Goal: Find specific page/section: Find specific page/section

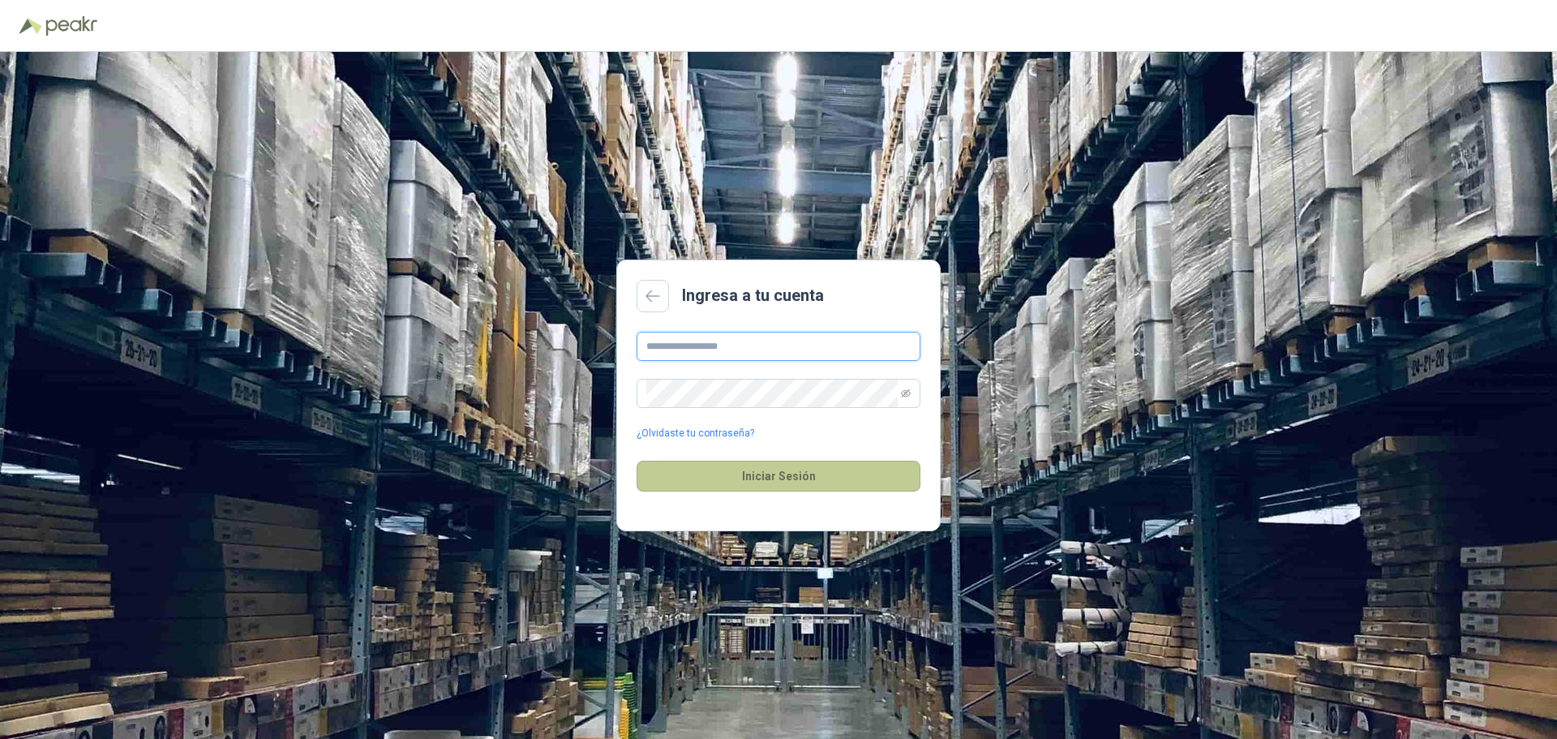
type input "**********"
click at [719, 474] on button "Iniciar Sesión" at bounding box center [779, 476] width 284 height 31
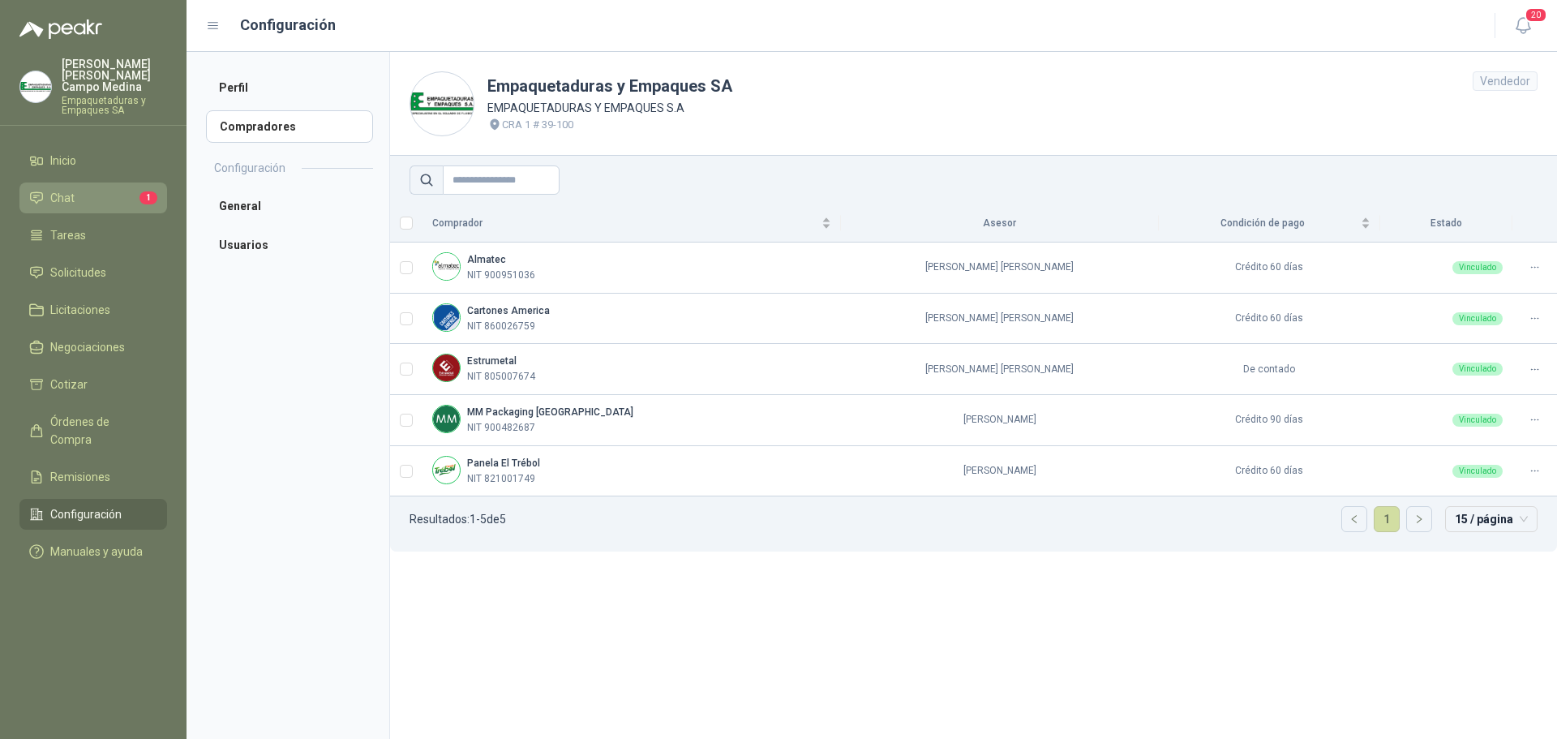
click at [87, 199] on link "Chat 1" at bounding box center [93, 197] width 148 height 31
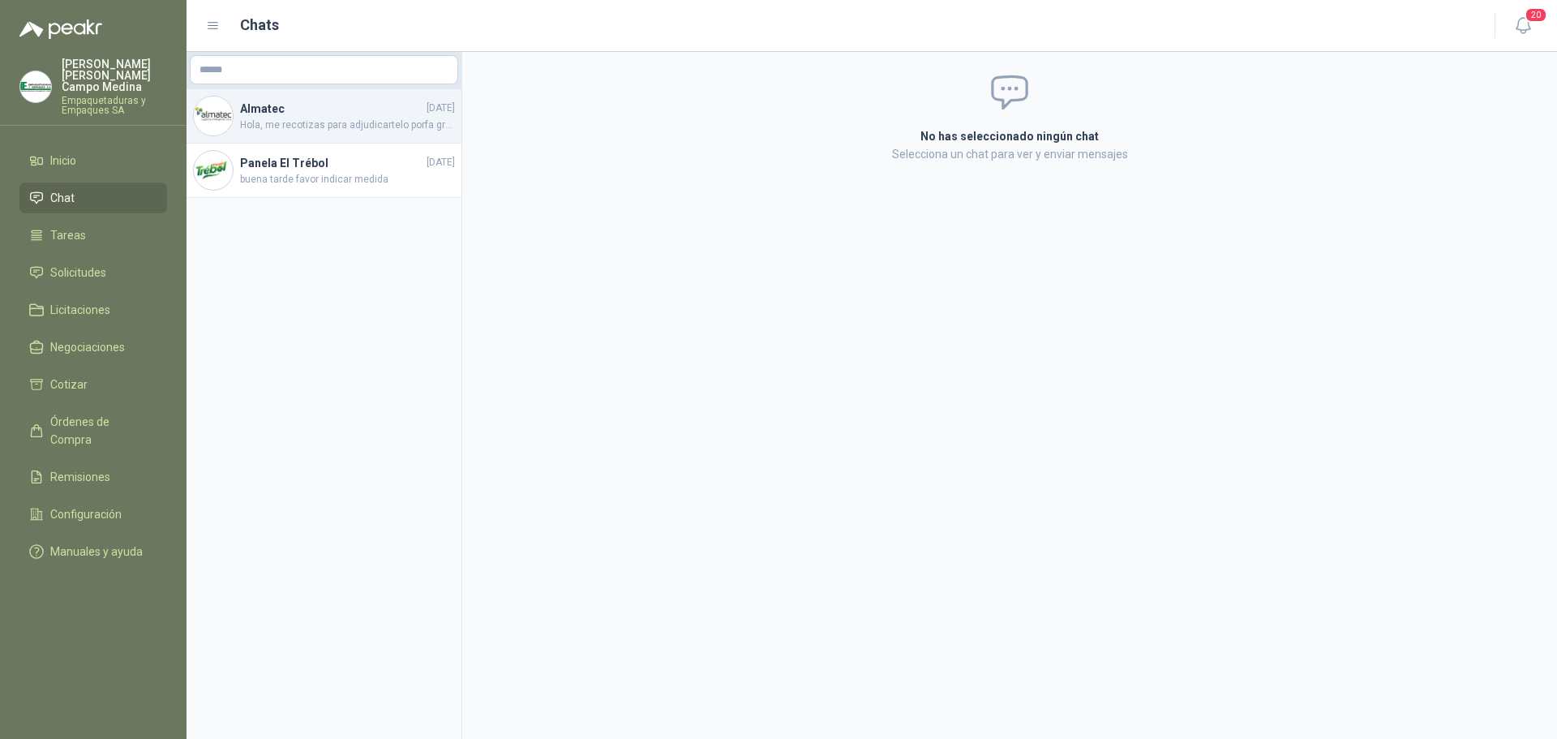
click at [264, 130] on span "Hola, me recotizas para adjudicartelo porfa gracias" at bounding box center [347, 125] width 215 height 15
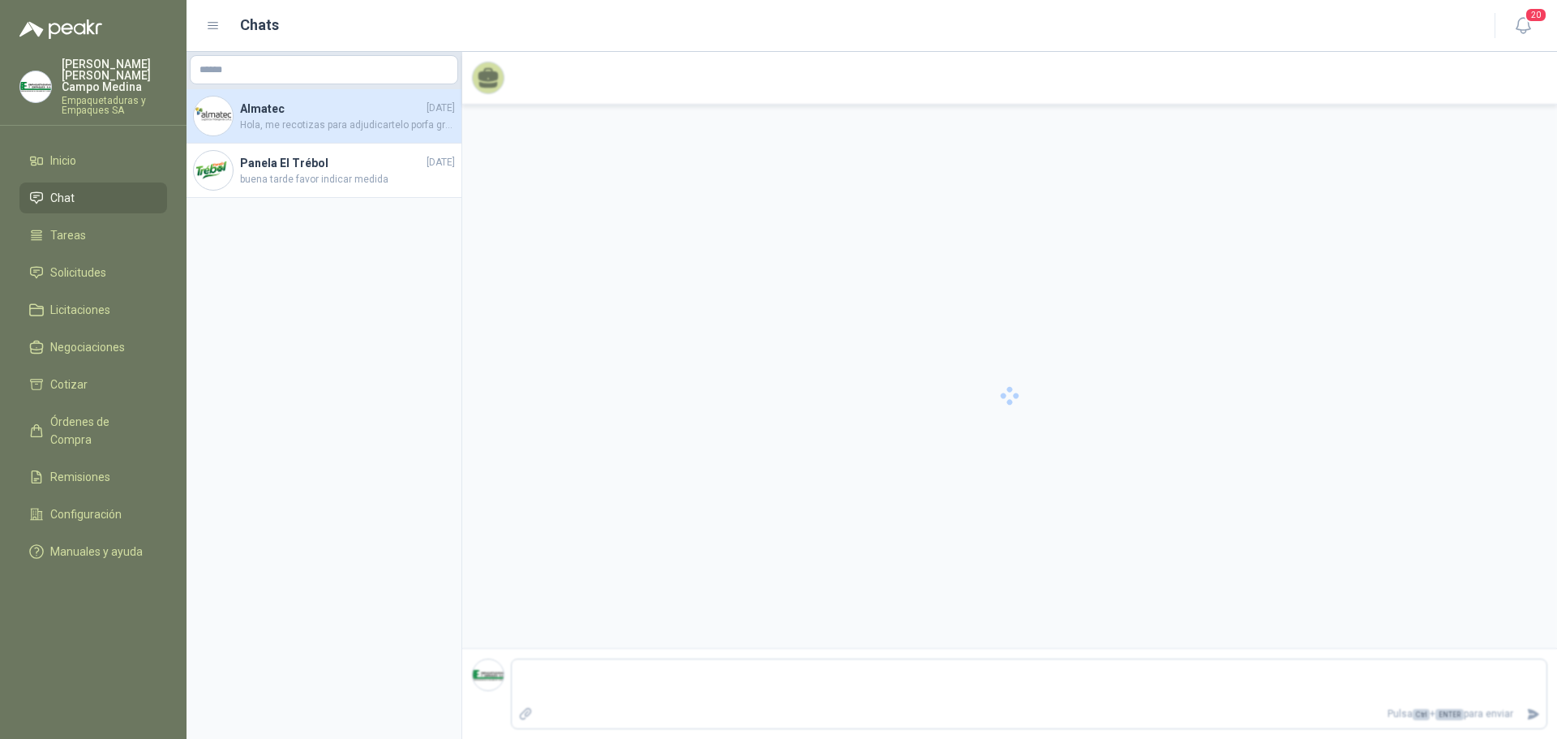
scroll to position [1929, 0]
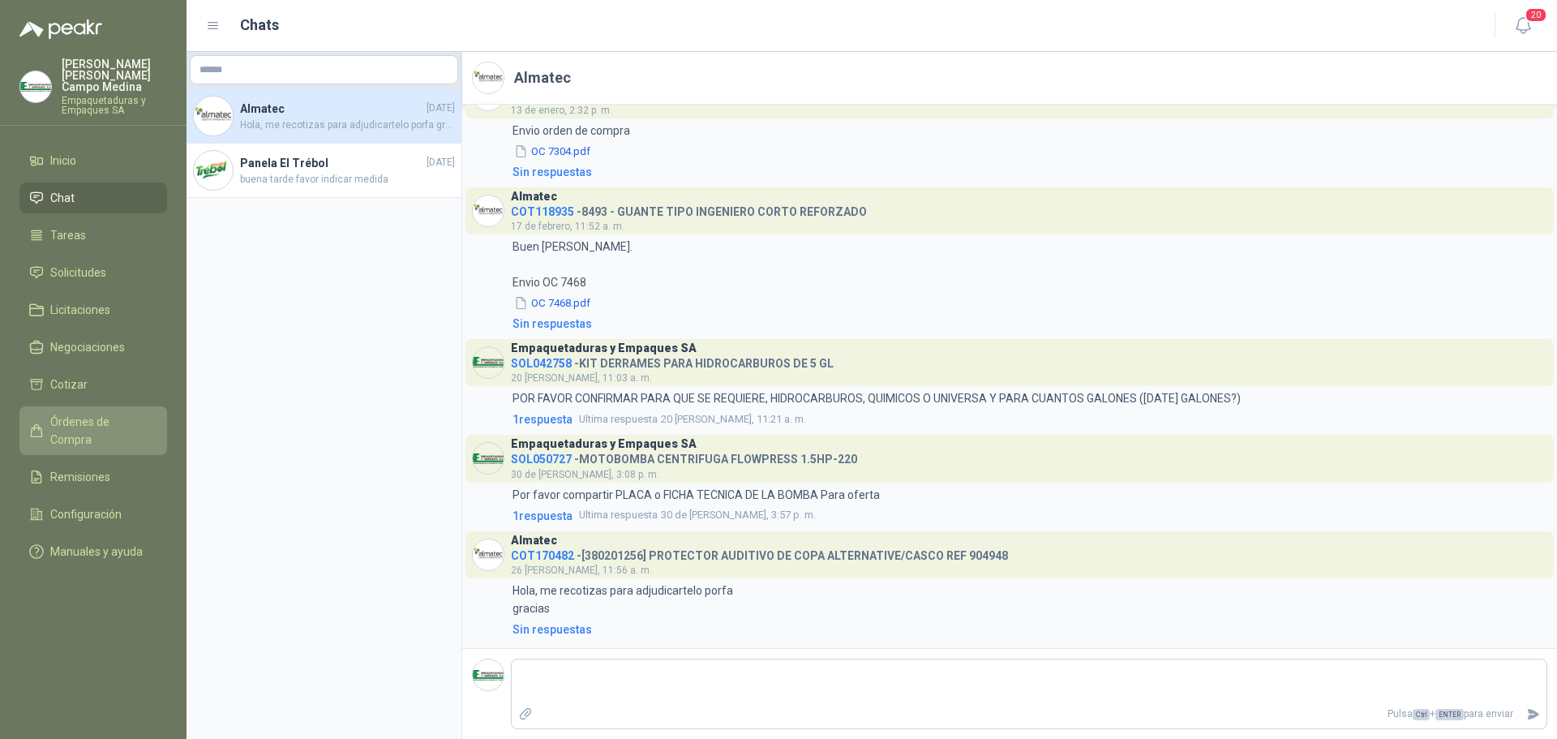
click at [77, 406] on link "Órdenes de Compra" at bounding box center [93, 430] width 148 height 49
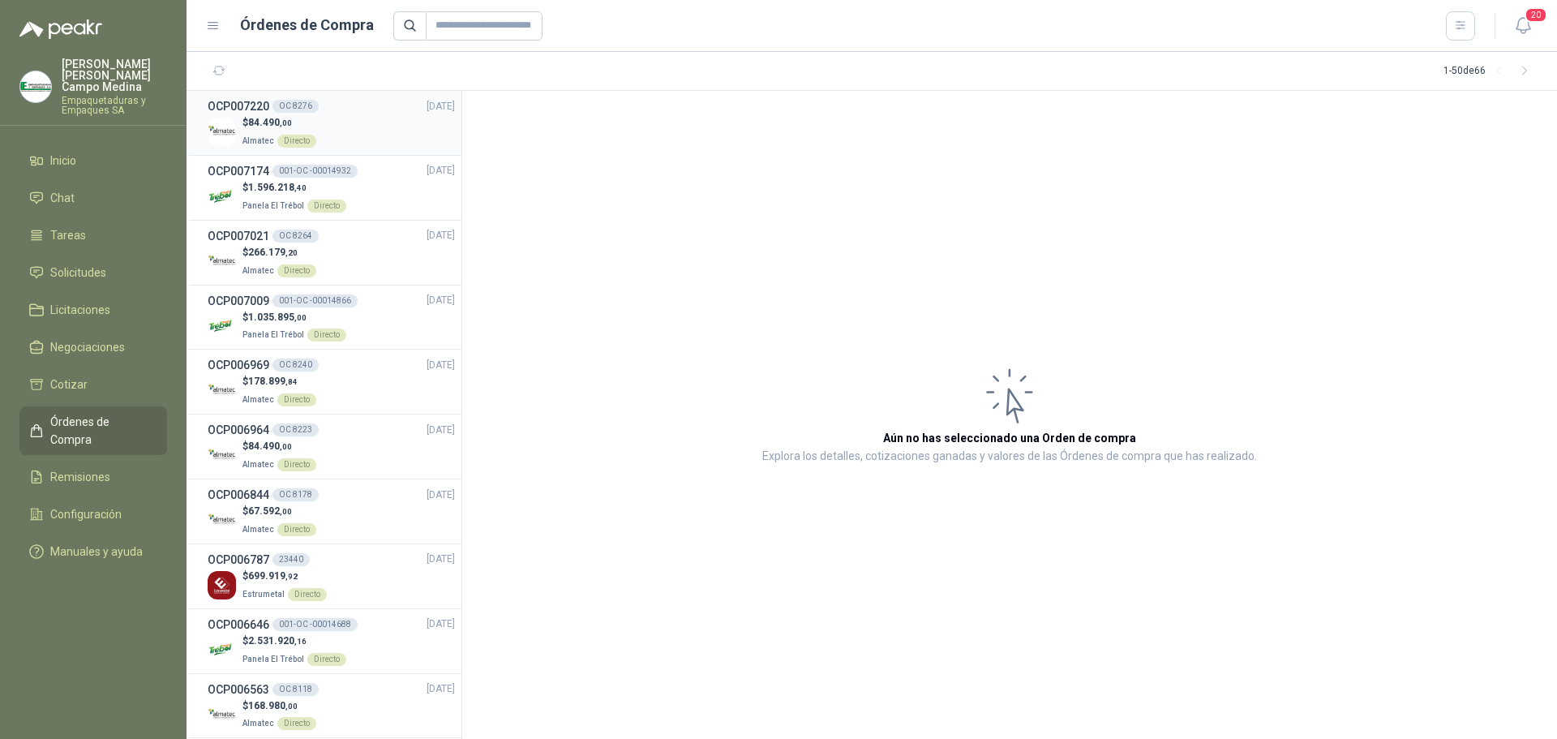
click at [300, 101] on div "OC 8276" at bounding box center [295, 106] width 46 height 13
